Goal: Task Accomplishment & Management: Complete application form

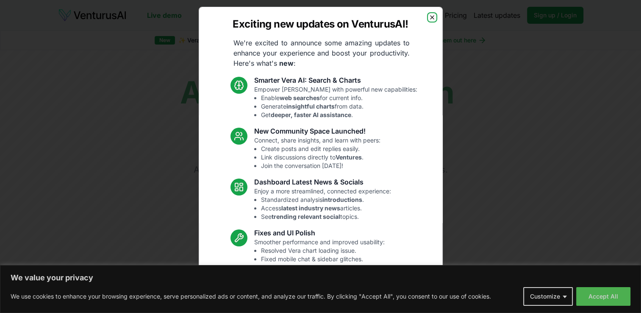
click at [429, 17] on icon "button" at bounding box center [432, 17] width 7 height 7
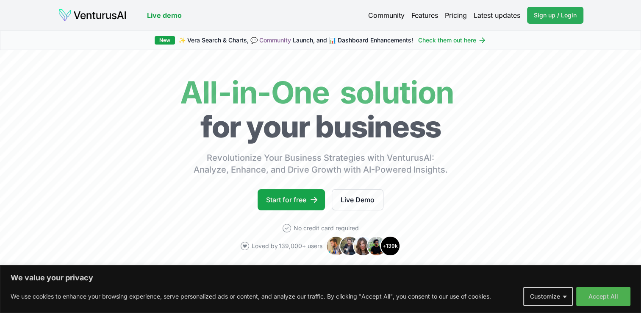
click at [552, 14] on span "Sign up / Login" at bounding box center [555, 15] width 43 height 8
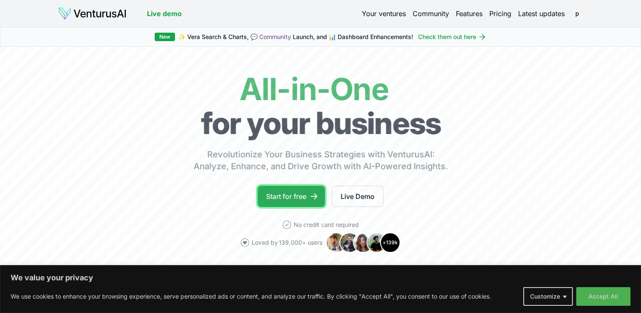
click at [304, 193] on link "Start for free" at bounding box center [291, 196] width 67 height 21
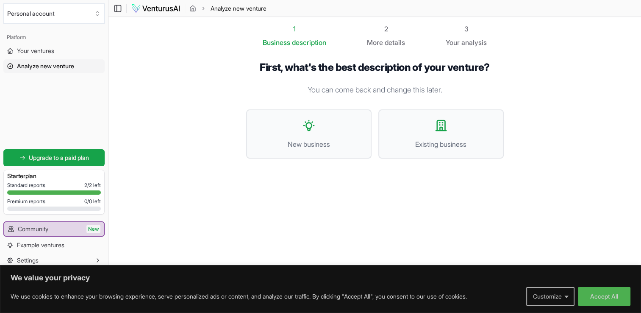
click at [552, 292] on button "Customize" at bounding box center [550, 296] width 48 height 19
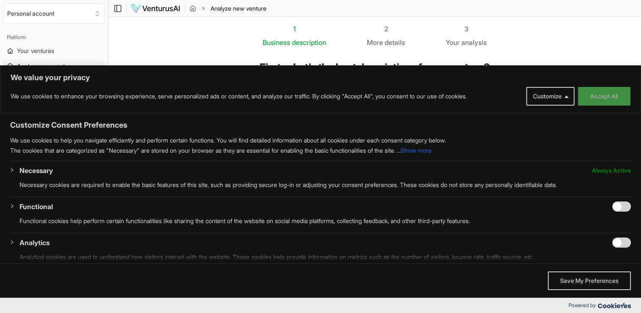
click at [608, 95] on button "Accept All" at bounding box center [604, 96] width 53 height 19
